Goal: Transaction & Acquisition: Purchase product/service

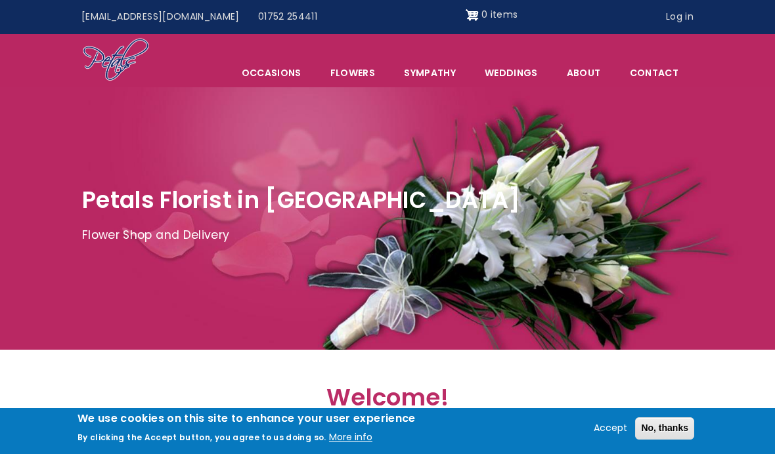
click at [290, 80] on span "Occasions" at bounding box center [271, 73] width 87 height 28
click at [366, 72] on link "Flowers" at bounding box center [353, 73] width 72 height 28
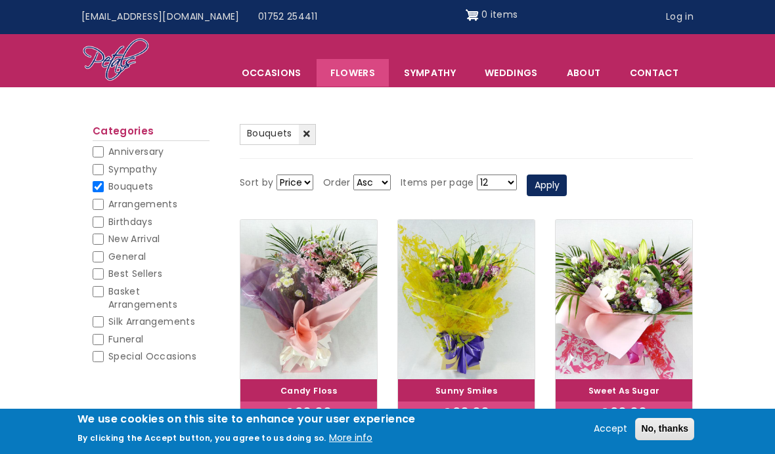
click at [368, 72] on link "Flowers" at bounding box center [353, 73] width 72 height 28
click at [366, 76] on link "Flowers" at bounding box center [353, 73] width 72 height 28
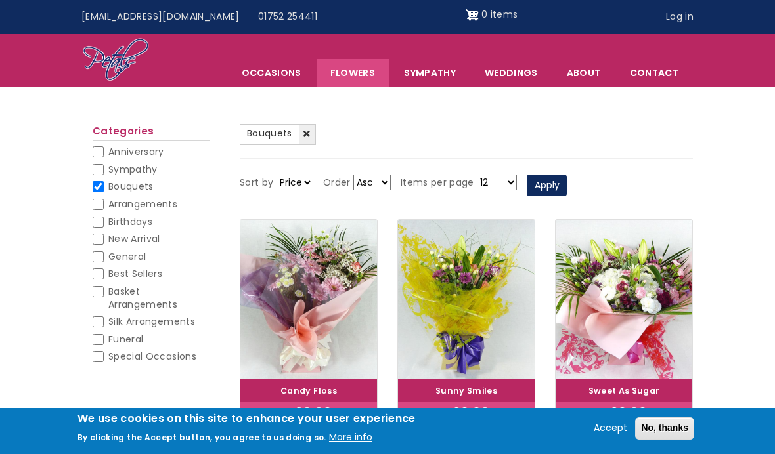
click at [452, 77] on link "Sympathy" at bounding box center [429, 73] width 79 height 28
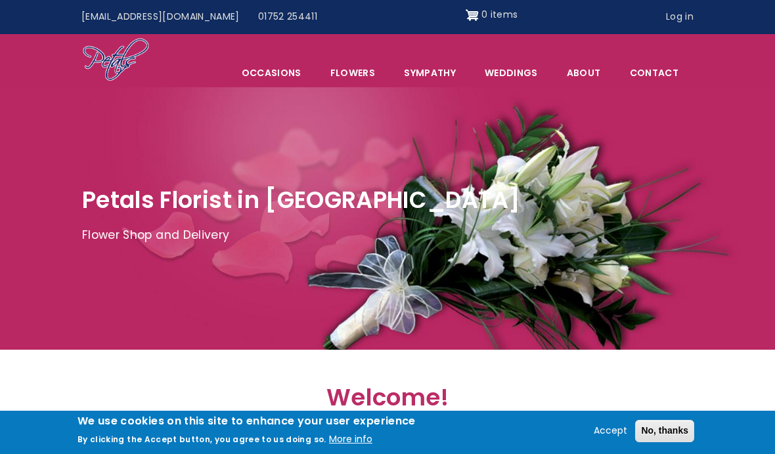
click at [683, 322] on div at bounding box center [387, 218] width 775 height 263
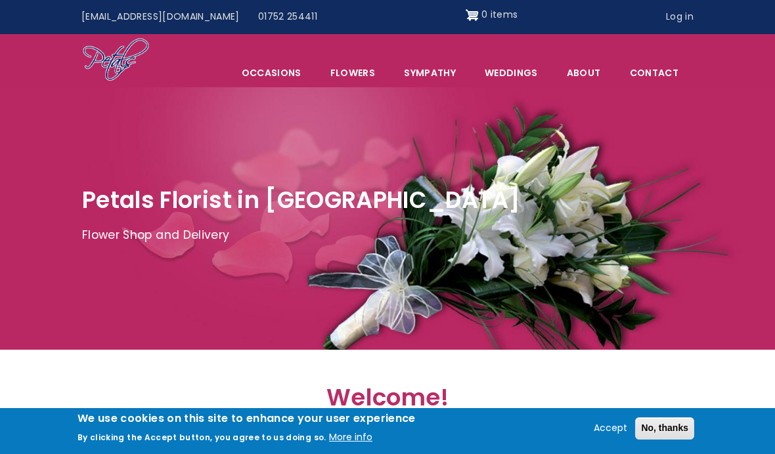
click at [438, 76] on link "Sympathy" at bounding box center [429, 73] width 79 height 28
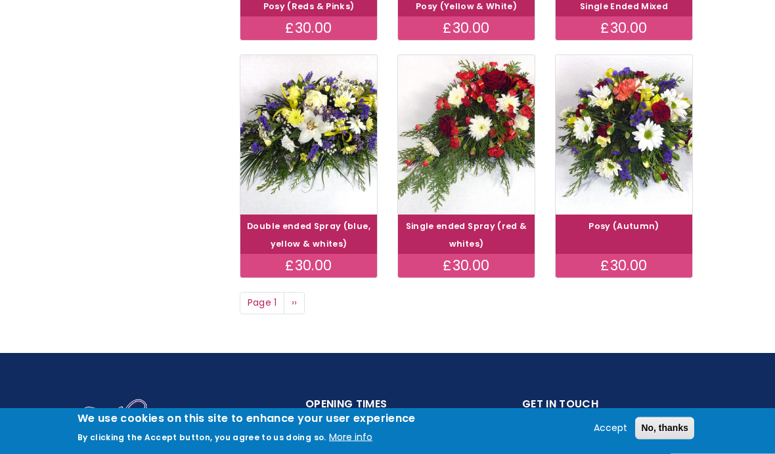
scroll to position [988, 0]
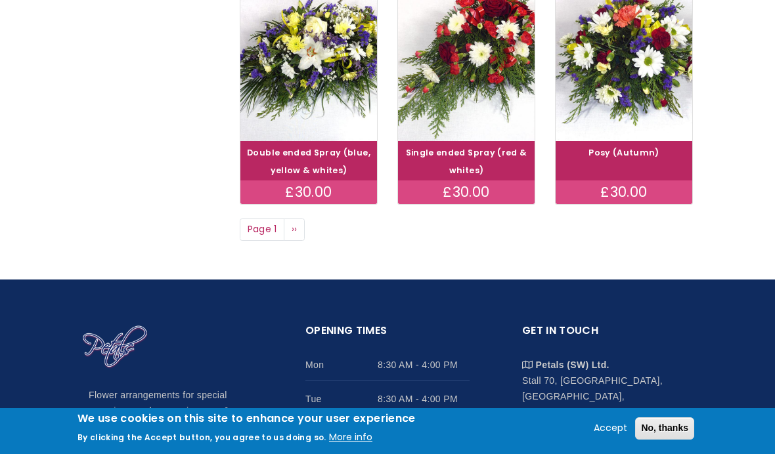
click at [299, 219] on link "Next page ››" at bounding box center [294, 230] width 21 height 22
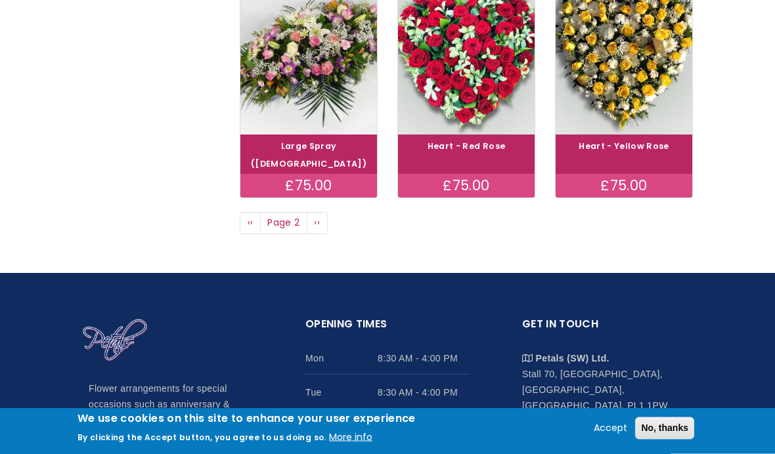
scroll to position [976, 0]
click at [319, 216] on span "››" at bounding box center [317, 222] width 6 height 13
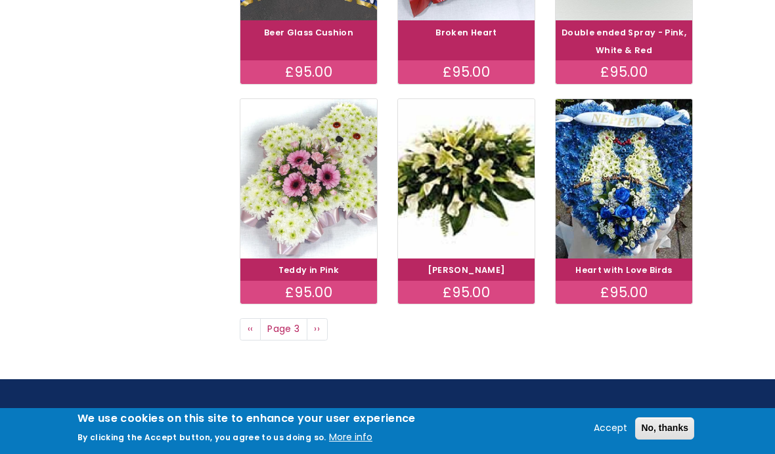
scroll to position [854, 0]
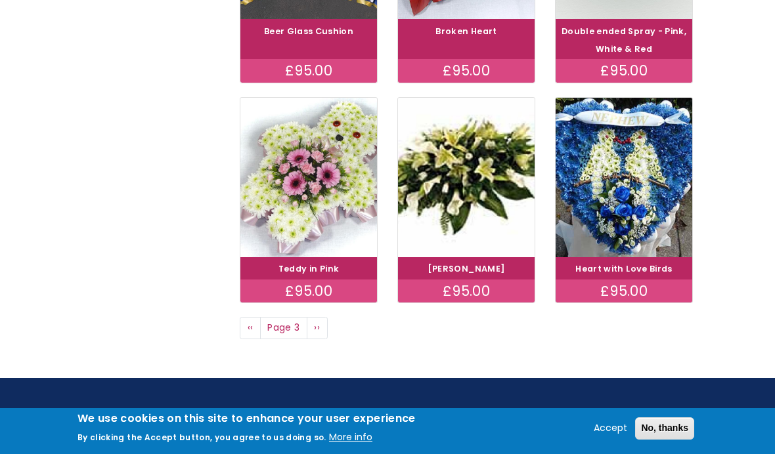
click at [317, 327] on span "››" at bounding box center [317, 327] width 6 height 13
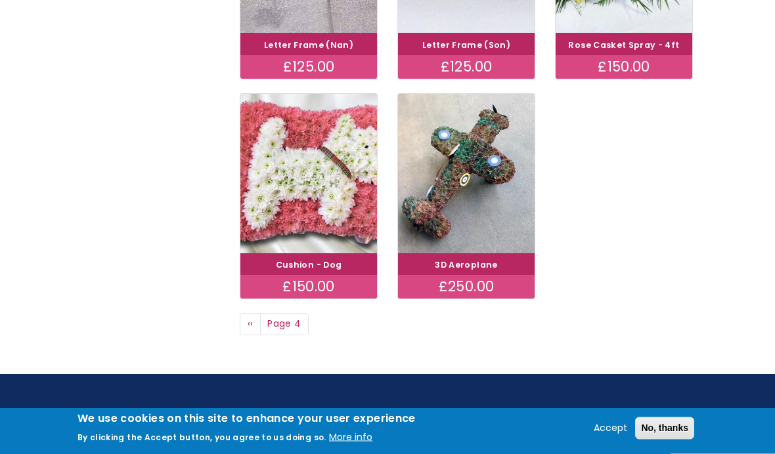
scroll to position [875, 0]
click at [294, 313] on span "Page 4" at bounding box center [284, 324] width 49 height 22
click at [251, 317] on span "‹‹" at bounding box center [251, 323] width 6 height 13
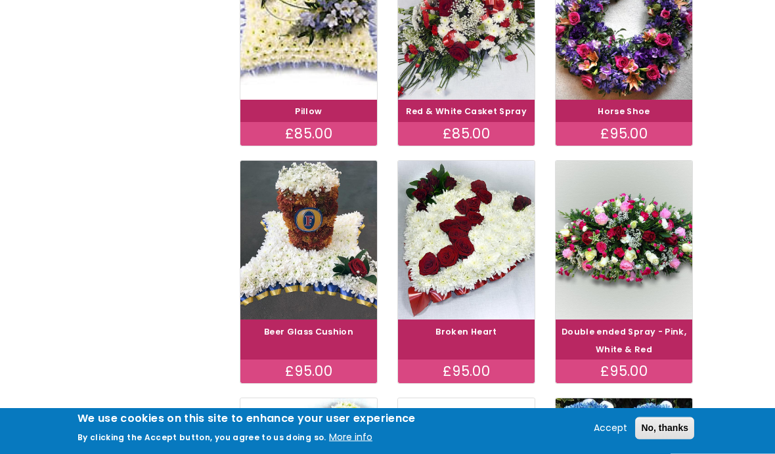
scroll to position [553, 0]
click at [655, 332] on link "Double ended Spray - Pink, White & Red" at bounding box center [623, 340] width 125 height 29
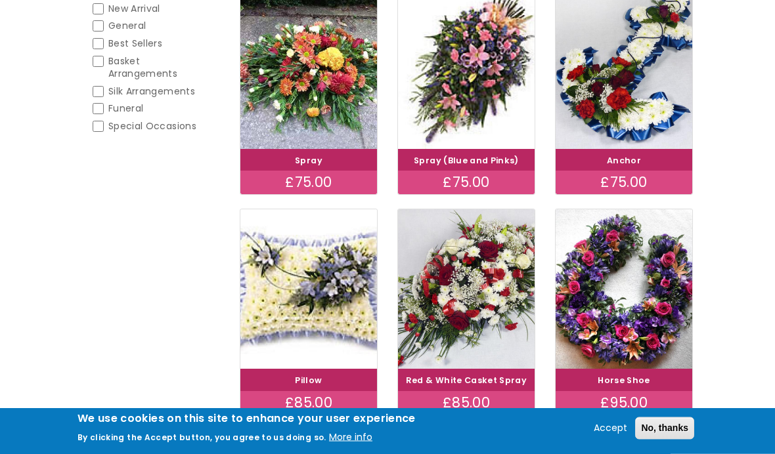
scroll to position [284, 0]
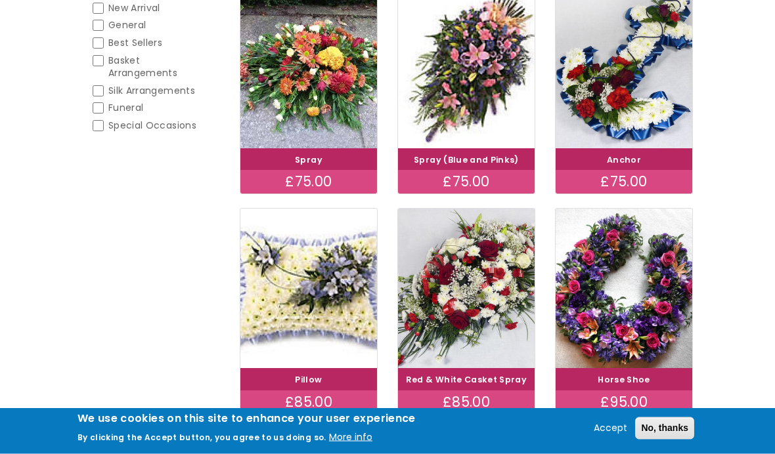
click at [512, 378] on link "Red & White Casket Spray" at bounding box center [466, 380] width 121 height 11
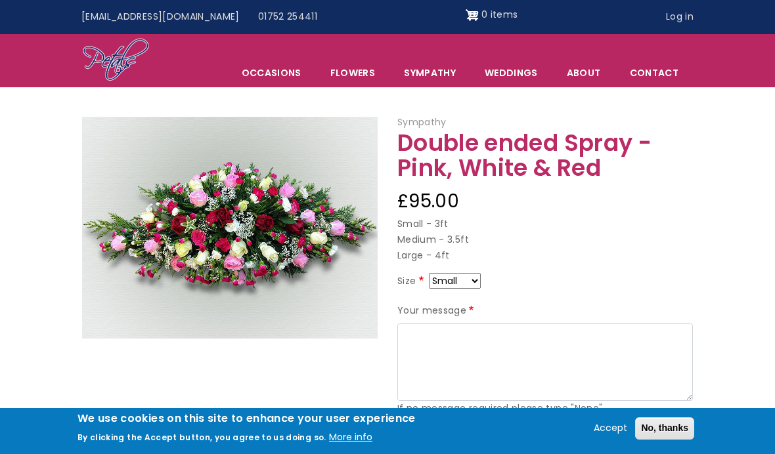
click at [453, 236] on p "Small - 3ft Medium - 3.5ft Large - 4ft" at bounding box center [544, 240] width 295 height 47
click at [414, 257] on p "Small - 3ft Medium - 3.5ft Large - 4ft" at bounding box center [544, 240] width 295 height 47
click at [479, 280] on select "Small Medium Large" at bounding box center [455, 281] width 52 height 16
select select "10"
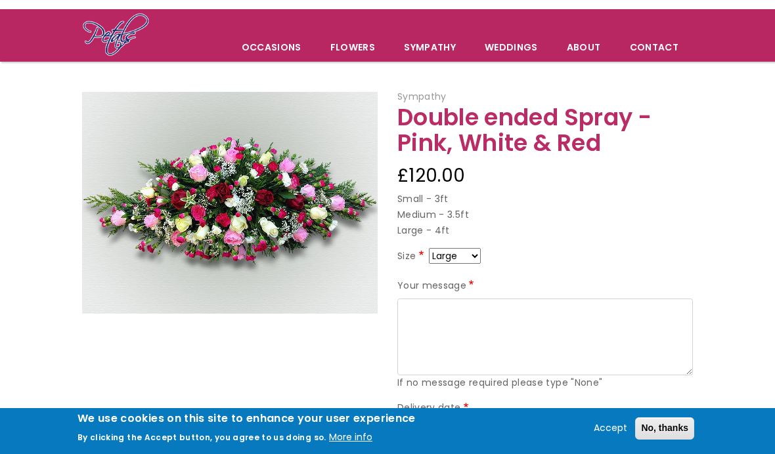
scroll to position [87, 0]
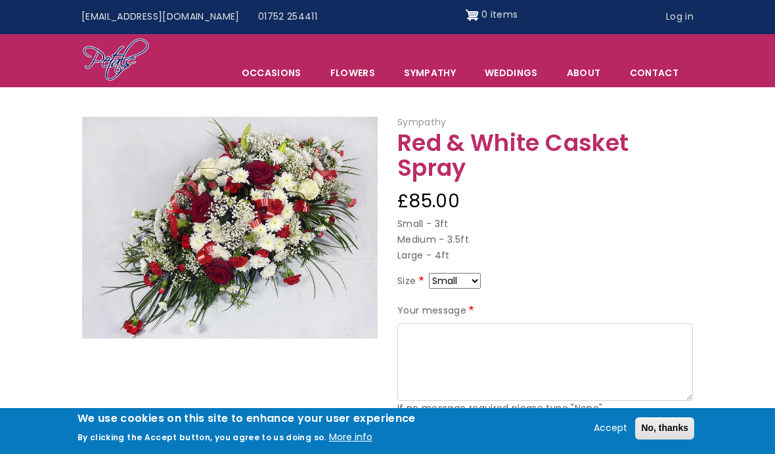
click at [444, 249] on p "Small - 3ft Medium - 3.5ft Large - 4ft" at bounding box center [544, 240] width 295 height 47
click at [453, 278] on select "Small Medium Large" at bounding box center [455, 281] width 52 height 16
select select "9"
click at [477, 280] on select "Small Medium Large" at bounding box center [455, 281] width 52 height 16
select select "10"
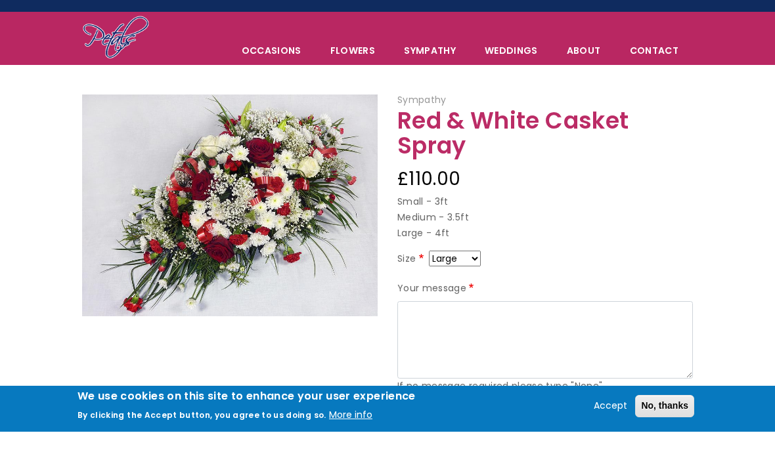
scroll to position [22, 0]
